Goal: Transaction & Acquisition: Purchase product/service

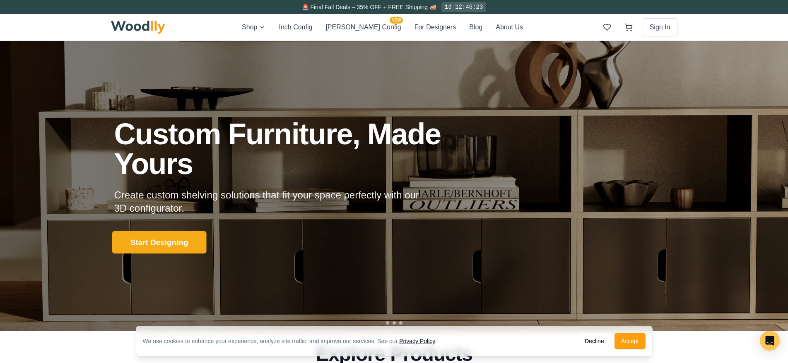
click at [147, 249] on button "Start Designing" at bounding box center [159, 242] width 94 height 23
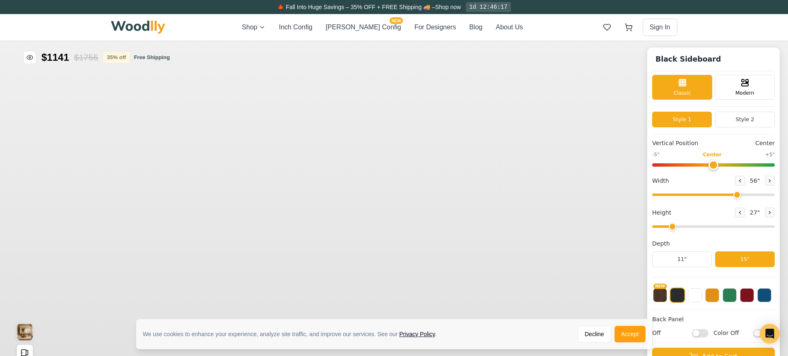
type input "56"
type input "2"
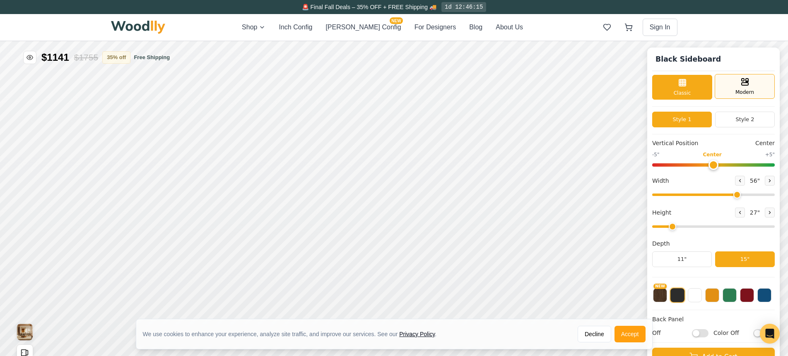
click at [727, 76] on div "Modern" at bounding box center [744, 86] width 60 height 25
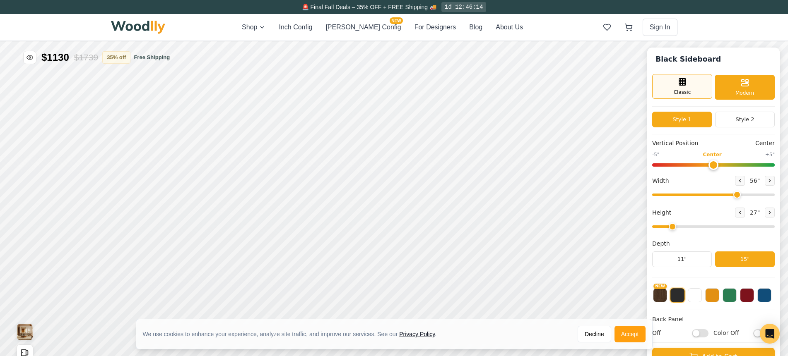
click at [669, 90] on div "Classic" at bounding box center [682, 86] width 60 height 25
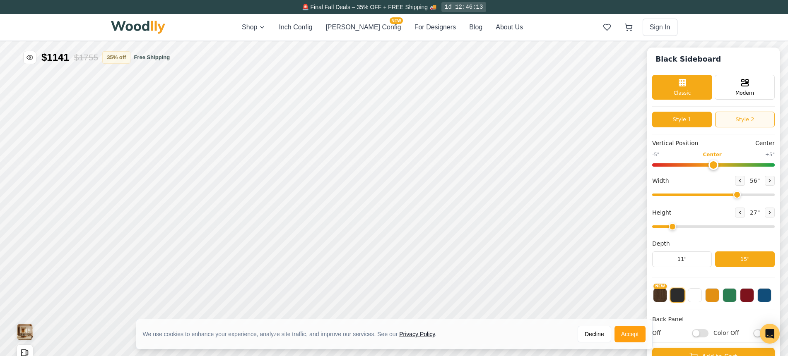
click at [736, 117] on button "Style 2" at bounding box center [745, 120] width 60 height 16
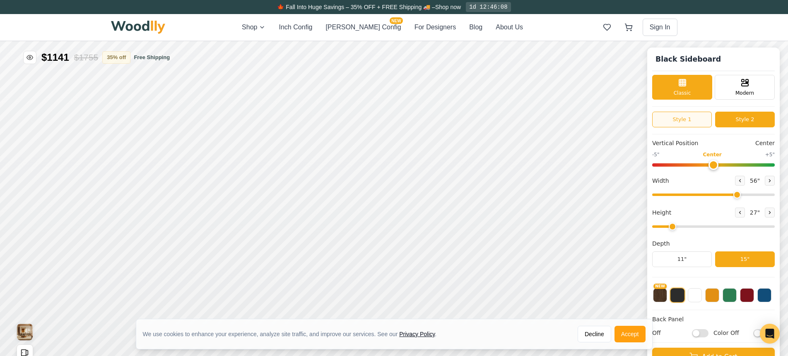
click at [690, 120] on button "Style 1" at bounding box center [682, 120] width 60 height 16
click at [731, 122] on button "Style 2" at bounding box center [745, 120] width 60 height 16
click at [673, 126] on button "Style 1" at bounding box center [682, 120] width 60 height 16
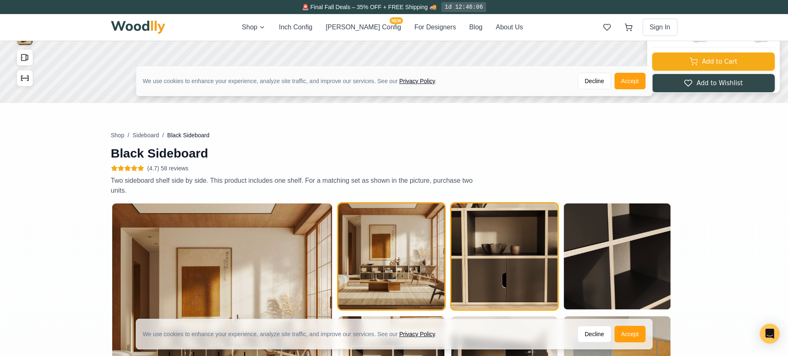
scroll to position [464, 0]
